Goal: Register for event/course

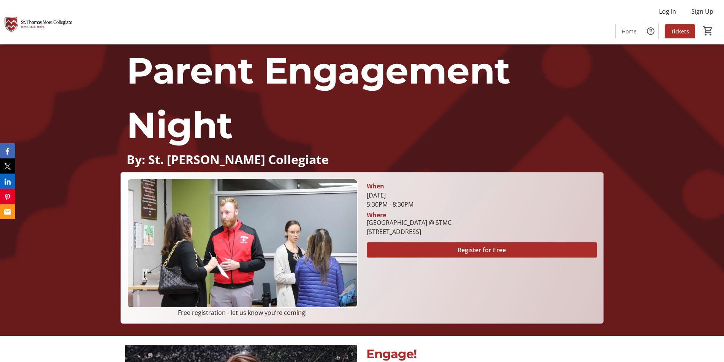
scroll to position [38, 0]
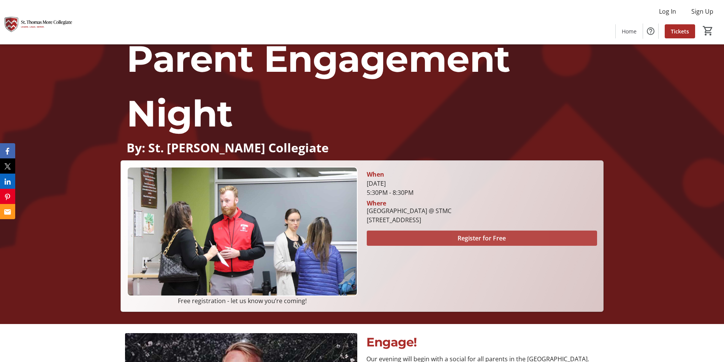
click at [476, 239] on span "Register for Free" at bounding box center [481, 238] width 48 height 9
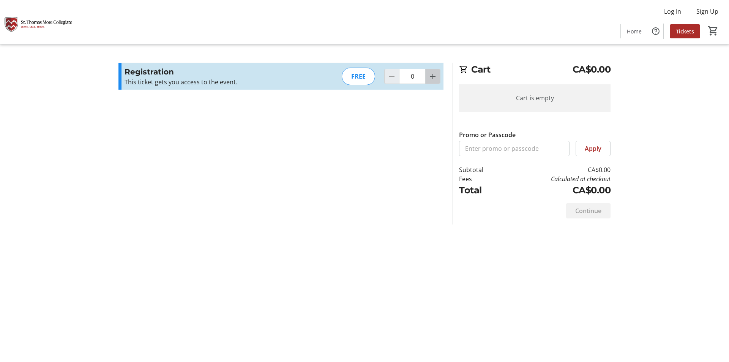
click at [433, 76] on mat-icon "Increment by one" at bounding box center [432, 76] width 9 height 9
type input "2"
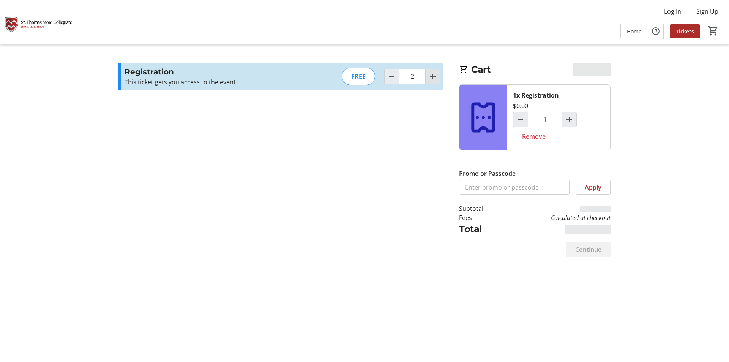
type input "2"
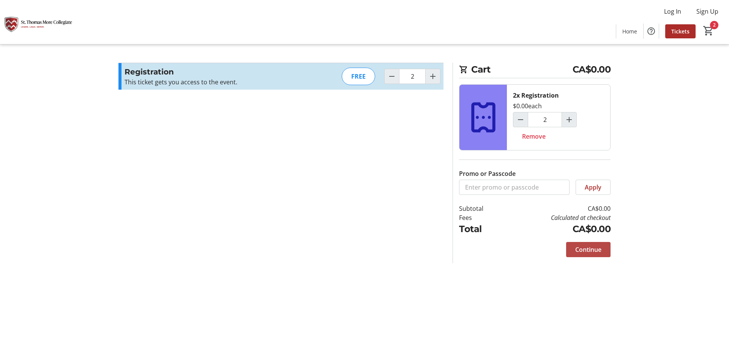
click at [582, 249] on span "Continue" at bounding box center [588, 249] width 26 height 9
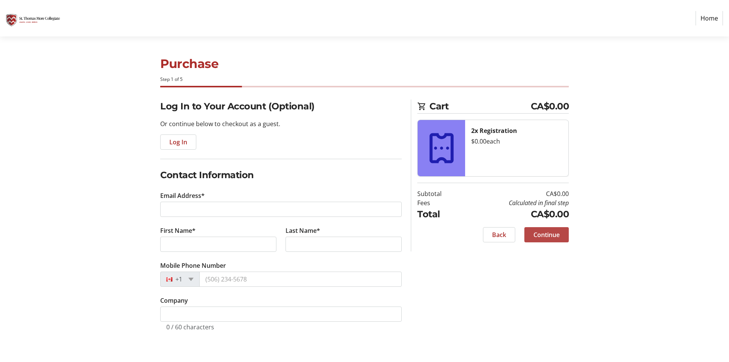
click at [541, 234] on span "Continue" at bounding box center [547, 234] width 26 height 9
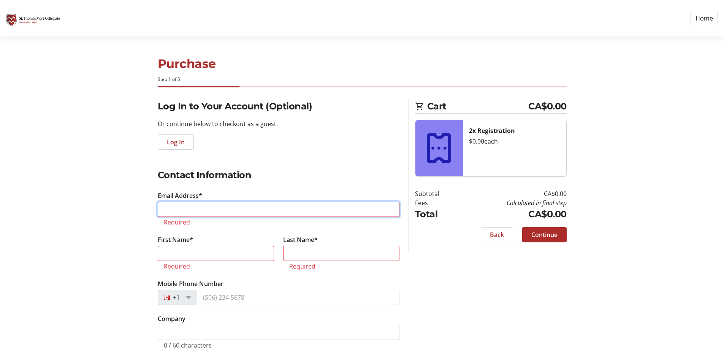
click at [184, 208] on input "Email Address*" at bounding box center [279, 209] width 242 height 15
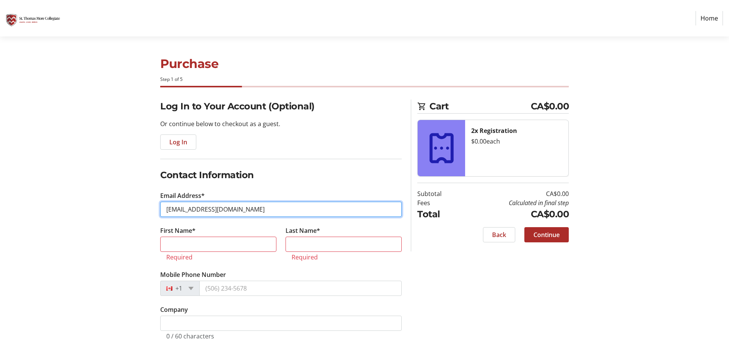
type input "[EMAIL_ADDRESS][DOMAIN_NAME]"
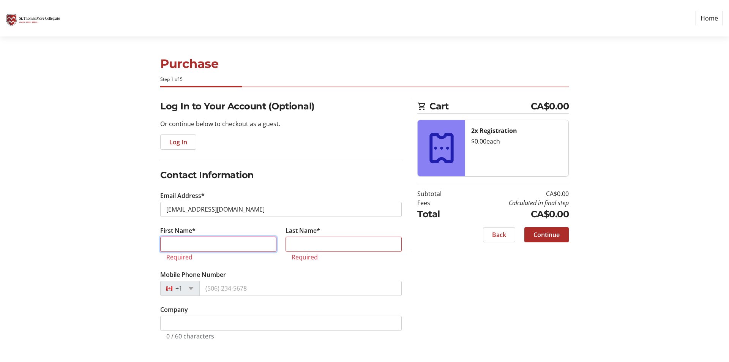
click at [195, 242] on input "First Name*" at bounding box center [218, 244] width 116 height 15
type input "[PERSON_NAME]"
click at [302, 248] on input "Last Name*" at bounding box center [344, 244] width 116 height 15
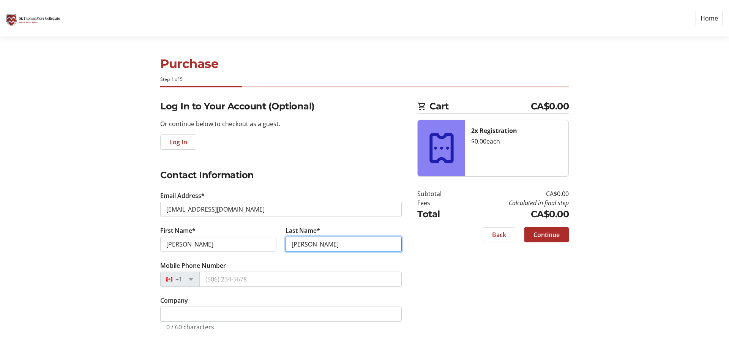
type input "[PERSON_NAME]"
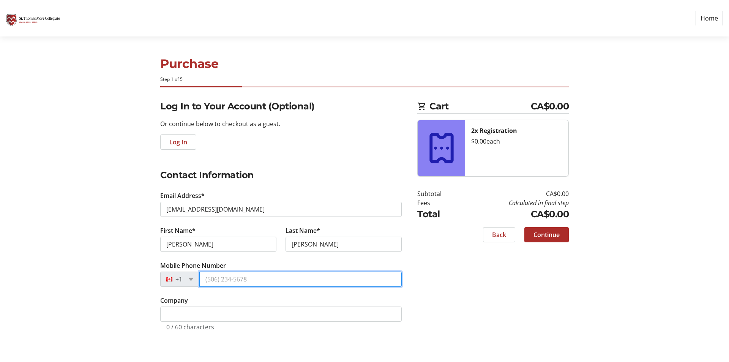
click at [255, 283] on input "Mobile Phone Number" at bounding box center [300, 279] width 202 height 15
type input "[PHONE_NUMBER]"
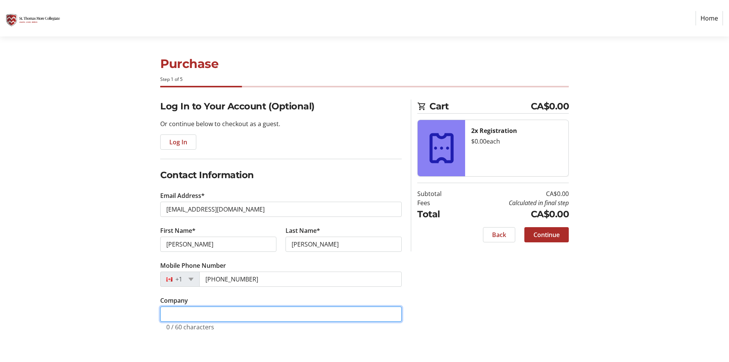
click at [193, 319] on input "Company" at bounding box center [281, 314] width 242 height 15
click at [172, 314] on input "St [PERSON_NAME] Collegiate" at bounding box center [279, 314] width 242 height 15
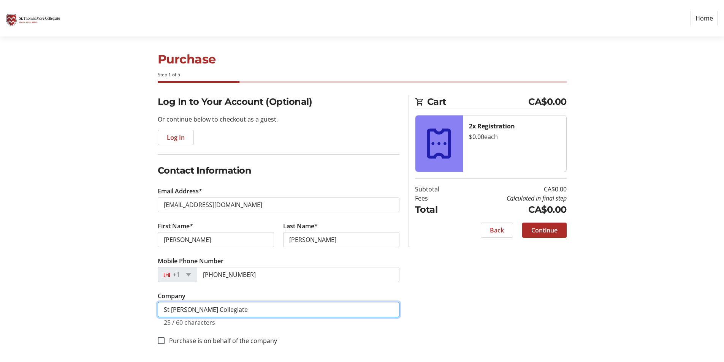
scroll to position [6, 0]
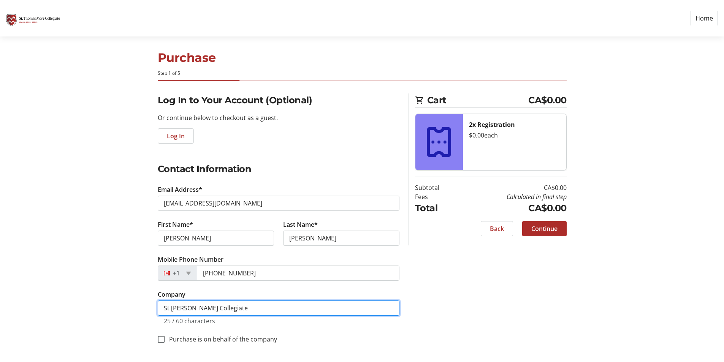
type input "St [PERSON_NAME] Collegiate"
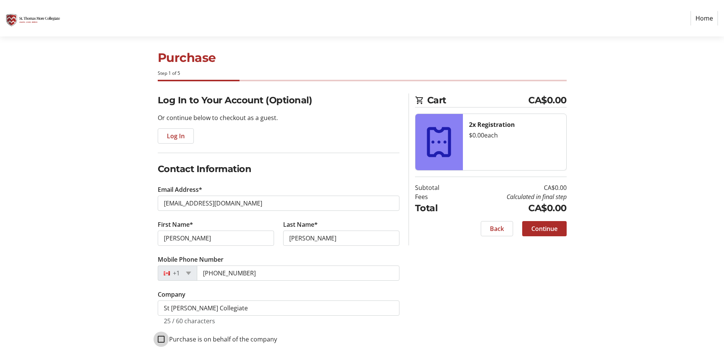
click at [162, 339] on input "Purchase is on behalf of the company" at bounding box center [161, 339] width 7 height 7
checkbox input "true"
click at [544, 223] on span at bounding box center [544, 229] width 44 height 18
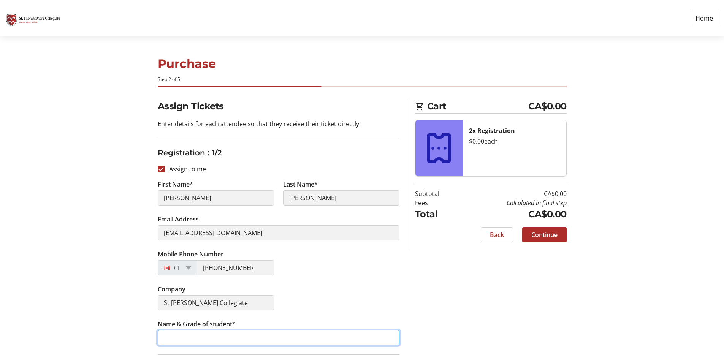
click at [191, 338] on input "Name & Grade of student*" at bounding box center [279, 337] width 242 height 15
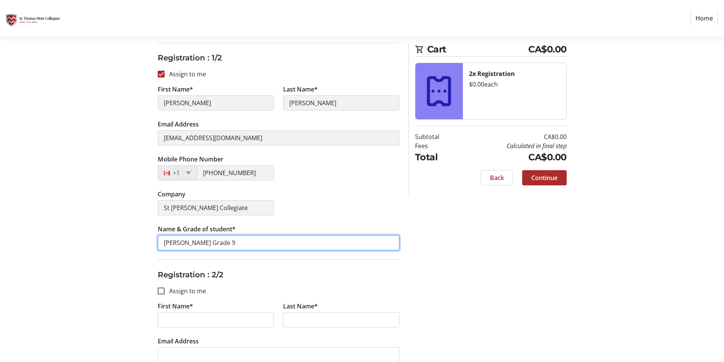
scroll to position [114, 0]
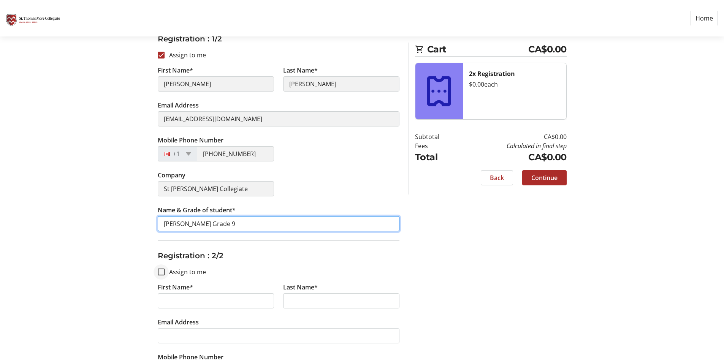
type input "[PERSON_NAME] Grade 9"
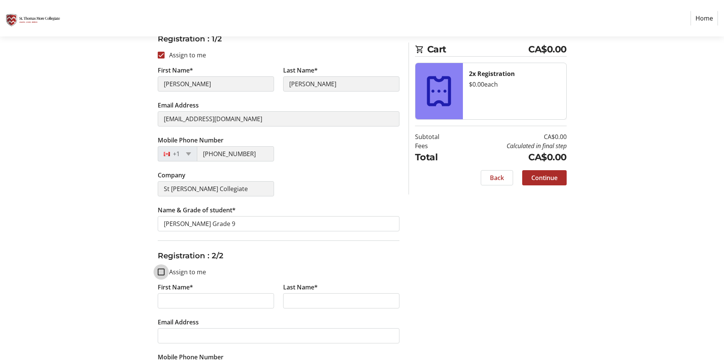
click at [161, 272] on input "Assign to me" at bounding box center [161, 272] width 7 height 7
checkbox input "true"
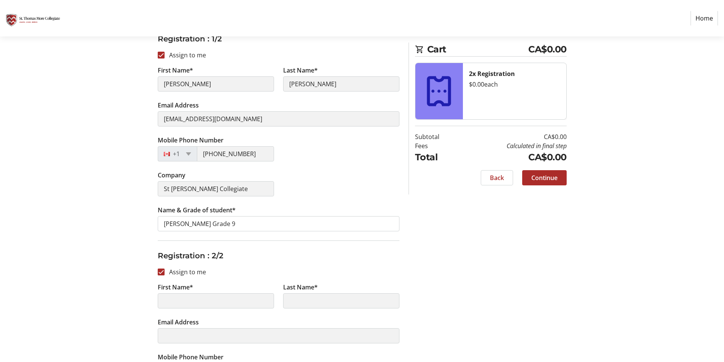
type input "[PERSON_NAME]"
type input "[EMAIL_ADDRESS][DOMAIN_NAME]"
type input "[PHONE_NUMBER]"
type input "St [PERSON_NAME] Collegiate"
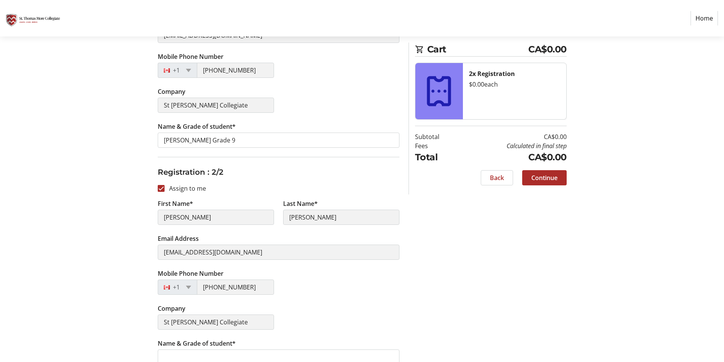
scroll to position [209, 0]
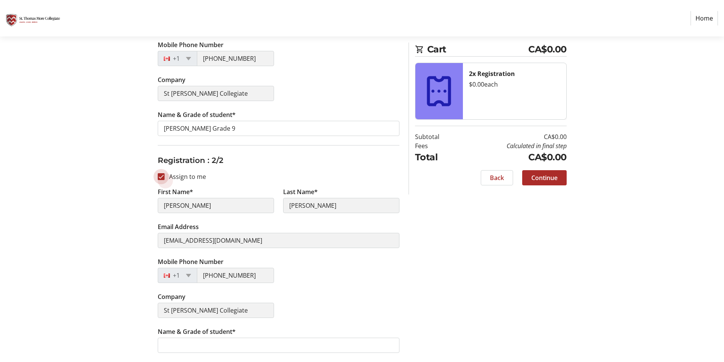
click at [162, 178] on input "Assign to me" at bounding box center [161, 176] width 7 height 7
checkbox input "false"
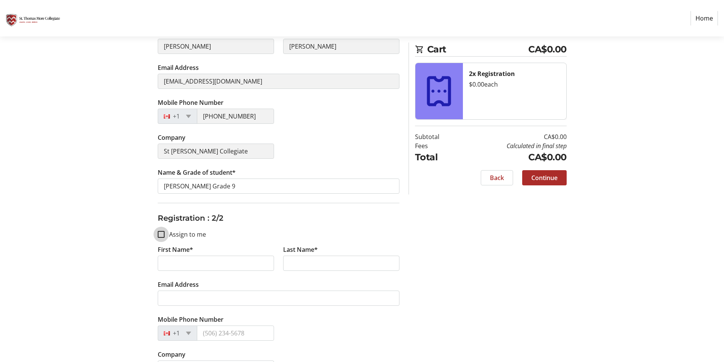
scroll to position [133, 0]
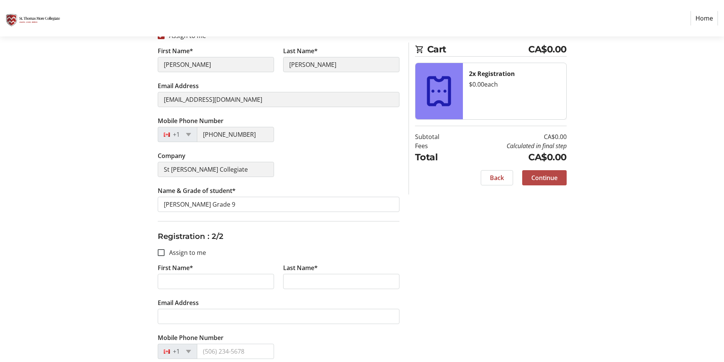
click at [544, 177] on span "Continue" at bounding box center [544, 177] width 26 height 9
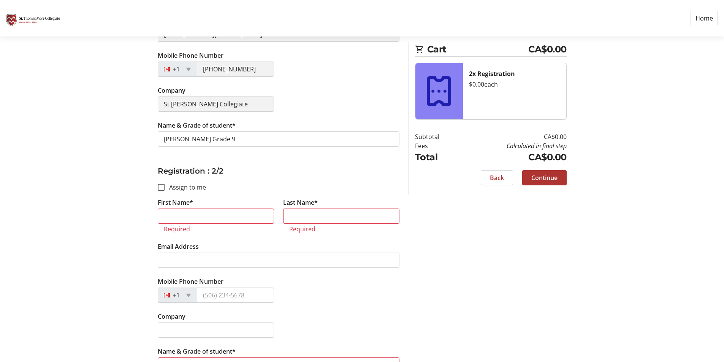
scroll to position [209, 0]
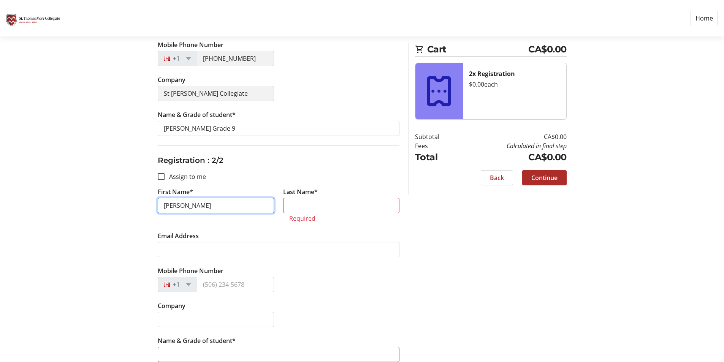
type input "[PERSON_NAME]"
click at [303, 207] on input "Last Name*" at bounding box center [341, 205] width 116 height 15
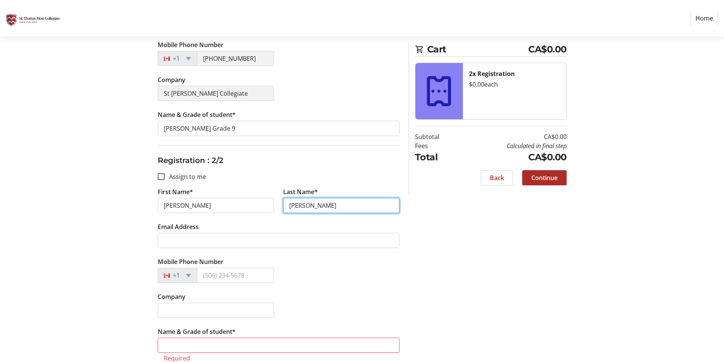
type input "[PERSON_NAME]"
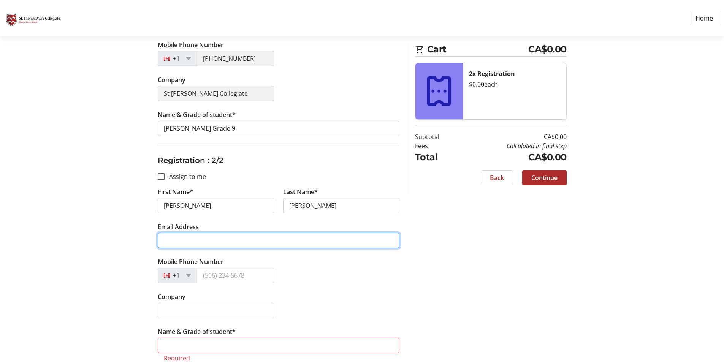
click at [175, 243] on input "Email Address" at bounding box center [279, 240] width 242 height 15
type input "[EMAIL_ADDRESS][DOMAIN_NAME]"
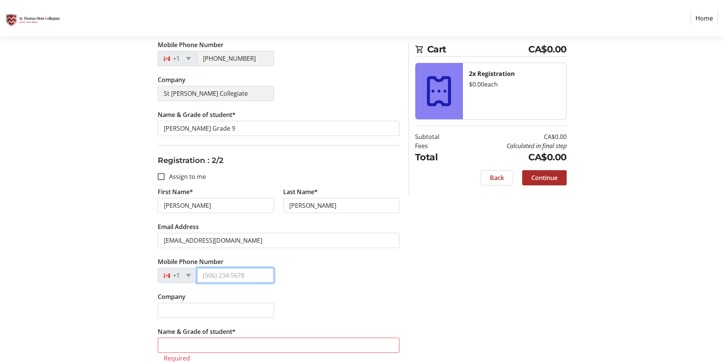
click at [230, 274] on input "Mobile Phone Number" at bounding box center [235, 275] width 77 height 15
type input "[PHONE_NUMBER]"
click at [185, 314] on input "Company" at bounding box center [216, 310] width 116 height 15
type input "T"
type input "STMC"
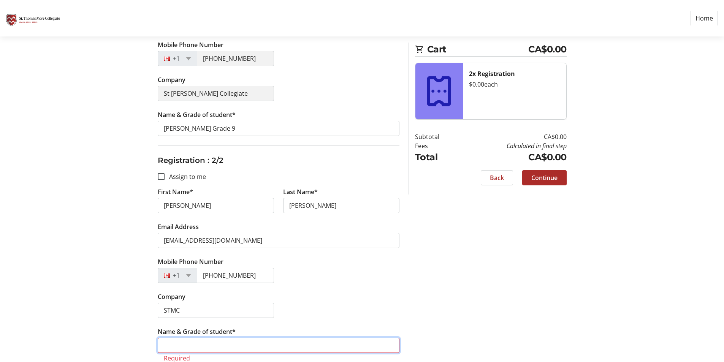
click at [187, 342] on input "Name & Grade of student*" at bounding box center [279, 345] width 242 height 15
type input "[PERSON_NAME] grade 9"
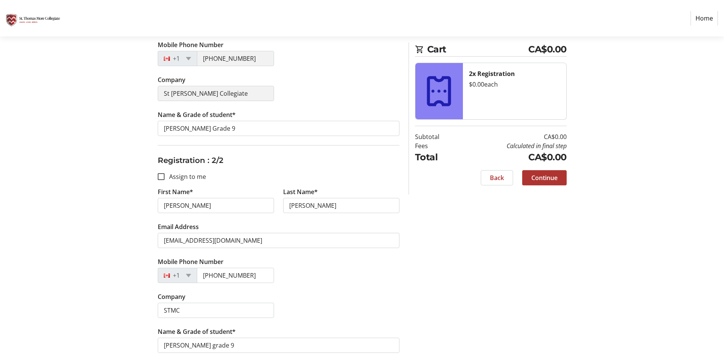
click at [548, 179] on span "Continue" at bounding box center [544, 177] width 26 height 9
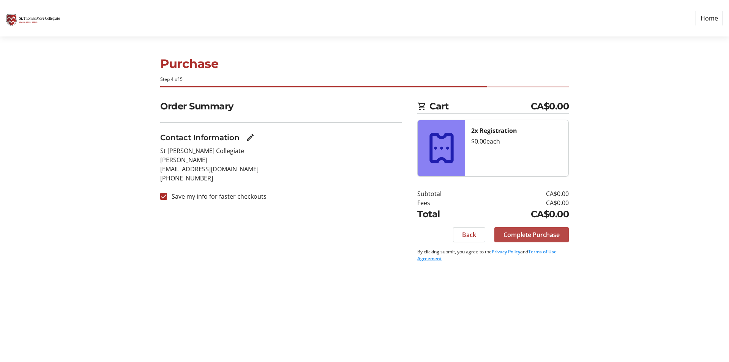
click at [535, 234] on span "Complete Purchase" at bounding box center [532, 234] width 56 height 9
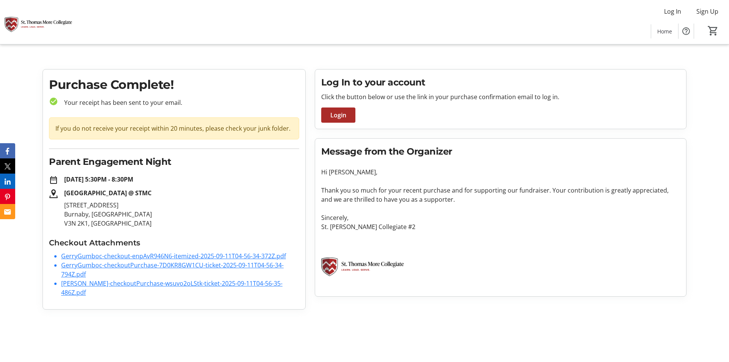
drag, startPoint x: 83, startPoint y: 259, endPoint x: 223, endPoint y: 315, distance: 150.9
click at [223, 315] on div "Purchase Complete! check_circle Your receipt has been sent to your email. If yo…" at bounding box center [364, 192] width 653 height 247
drag, startPoint x: 399, startPoint y: 195, endPoint x: 319, endPoint y: 22, distance: 191.0
click at [319, 22] on div "Log In Sign Up Home 0" at bounding box center [364, 22] width 729 height 44
